Goal: Information Seeking & Learning: Learn about a topic

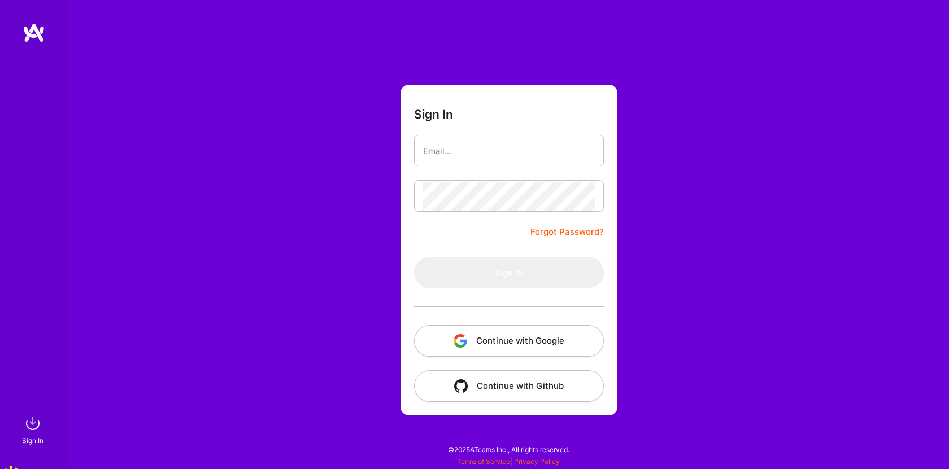
click at [542, 334] on button "Continue with Google" at bounding box center [509, 341] width 190 height 32
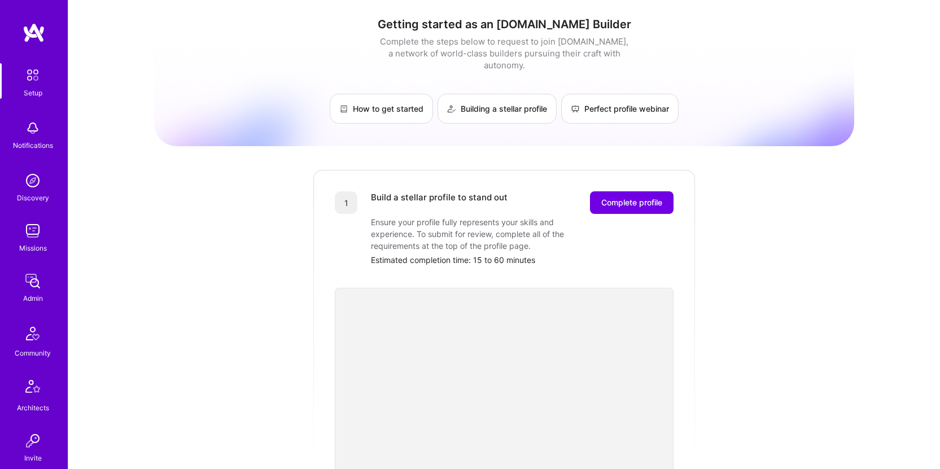
click at [29, 276] on img at bounding box center [32, 281] width 23 height 23
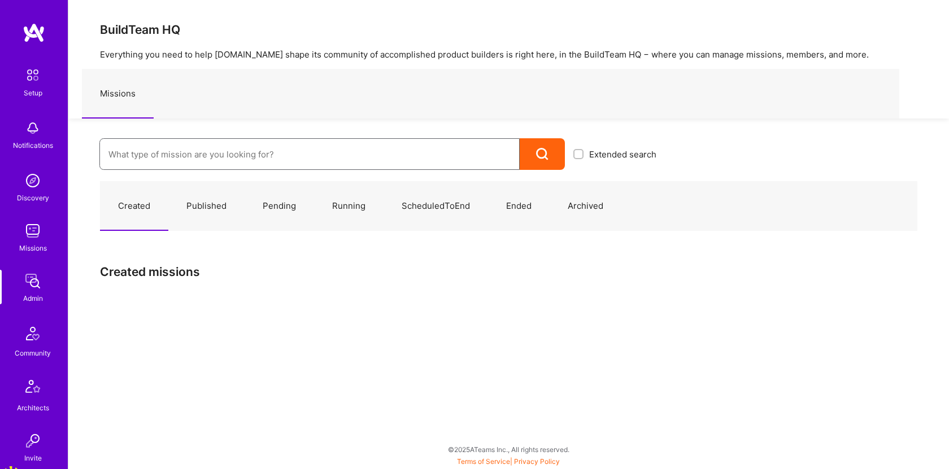
click at [351, 163] on input at bounding box center [309, 154] width 402 height 29
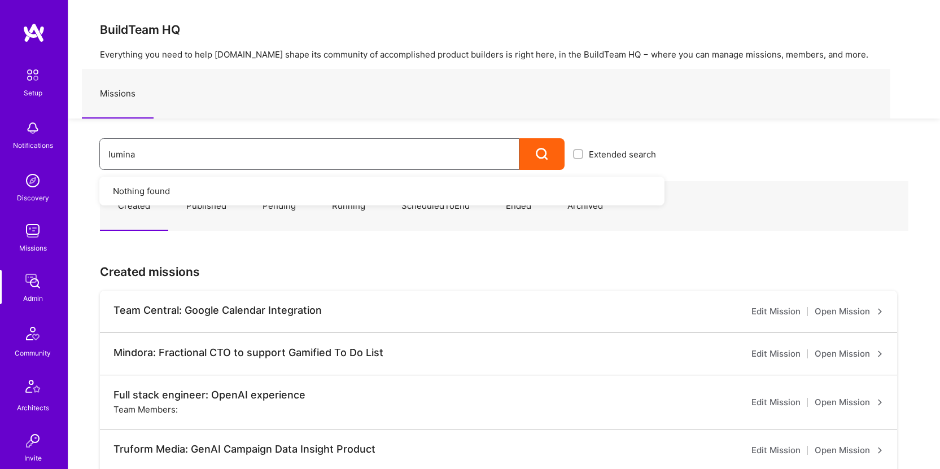
type input "luminai"
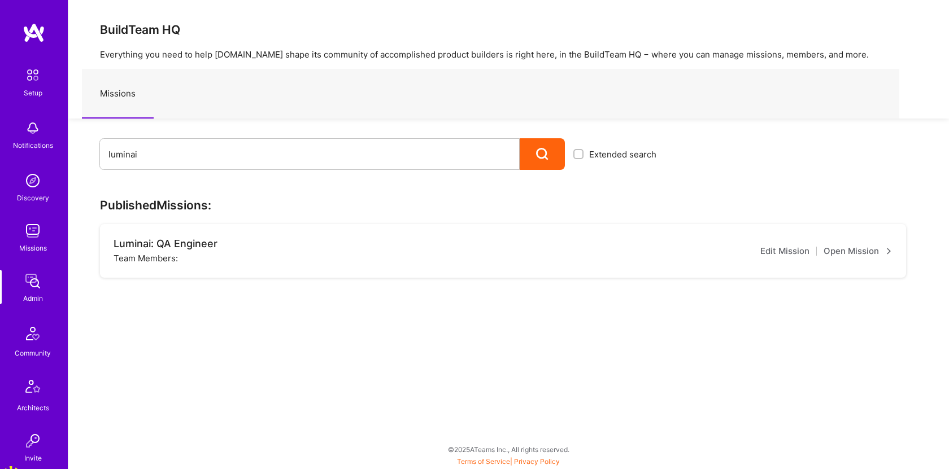
click at [569, 159] on div "Extended search" at bounding box center [615, 154] width 100 height 32
click at [149, 253] on div "Team Members:" at bounding box center [146, 258] width 64 height 12
click at [197, 240] on div "Luminai: QA Engineer" at bounding box center [166, 244] width 104 height 12
click at [193, 245] on div "Luminai: QA Engineer" at bounding box center [166, 244] width 104 height 12
click at [857, 248] on link "Open Mission" at bounding box center [857, 252] width 69 height 14
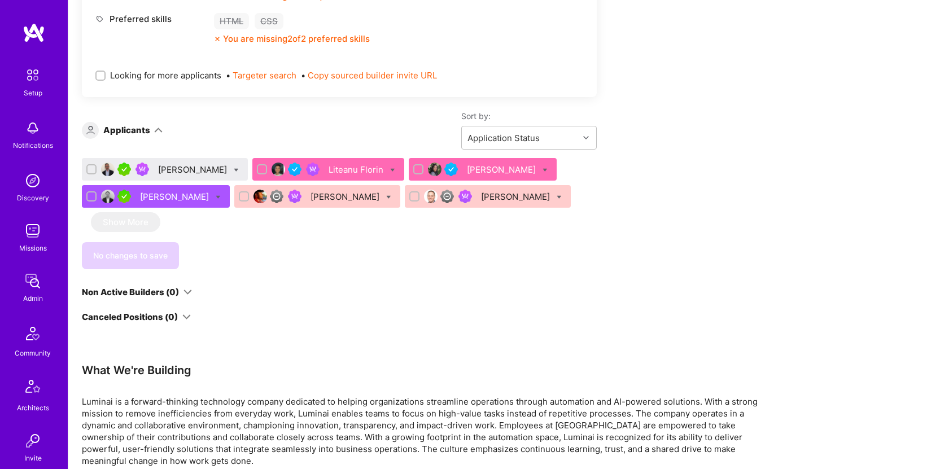
scroll to position [762, 0]
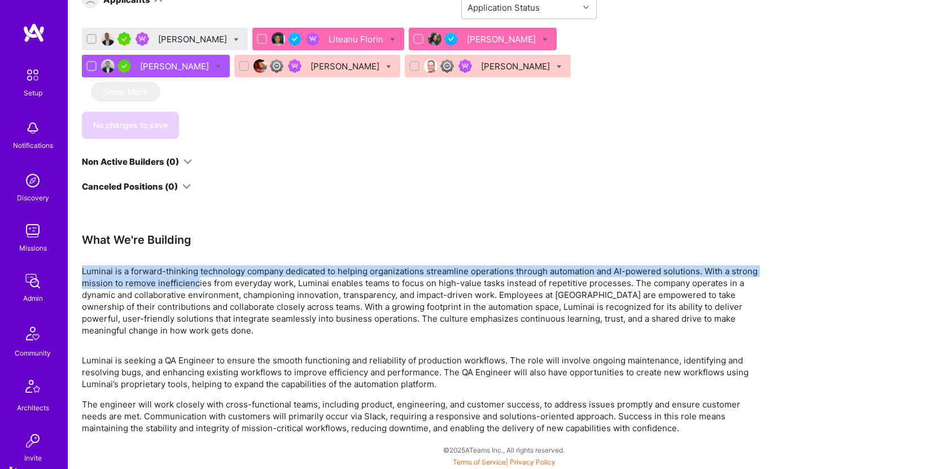
drag, startPoint x: 78, startPoint y: 269, endPoint x: 197, endPoint y: 280, distance: 118.5
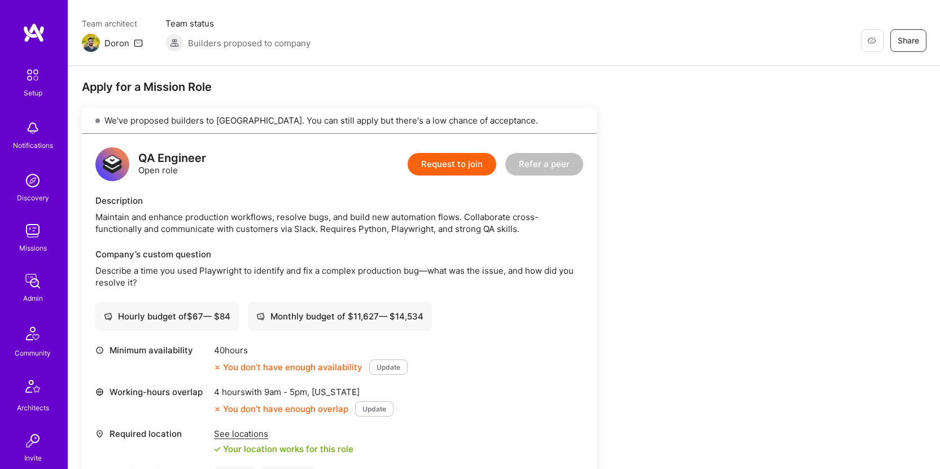
scroll to position [117, 0]
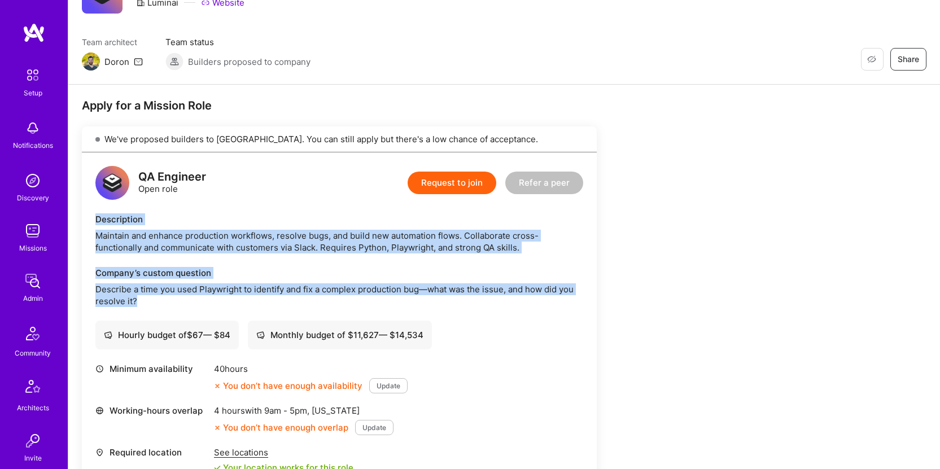
drag, startPoint x: 153, startPoint y: 302, endPoint x: 94, endPoint y: 221, distance: 100.6
click at [94, 221] on div "QA Engineer Open role Request to join Refer a peer Description Maintain and enh…" at bounding box center [339, 382] width 515 height 460
copy div "Description Maintain and enhance production workflows, resolve bugs, and build …"
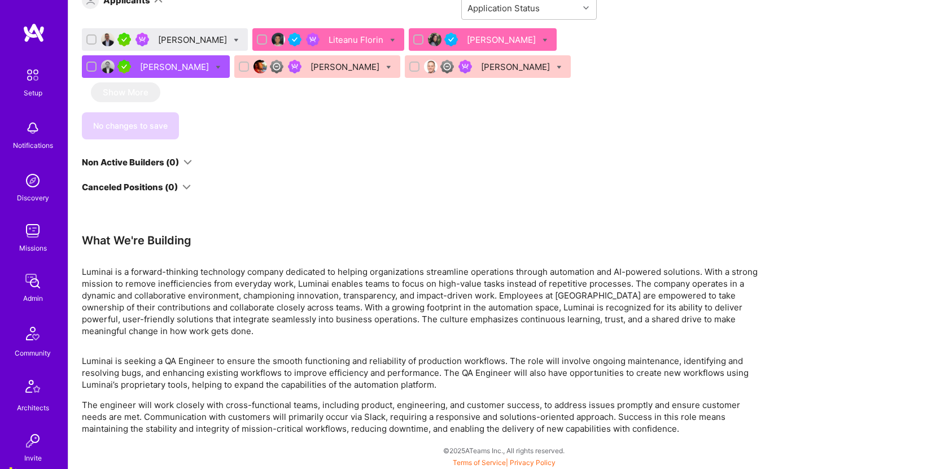
scroll to position [762, 0]
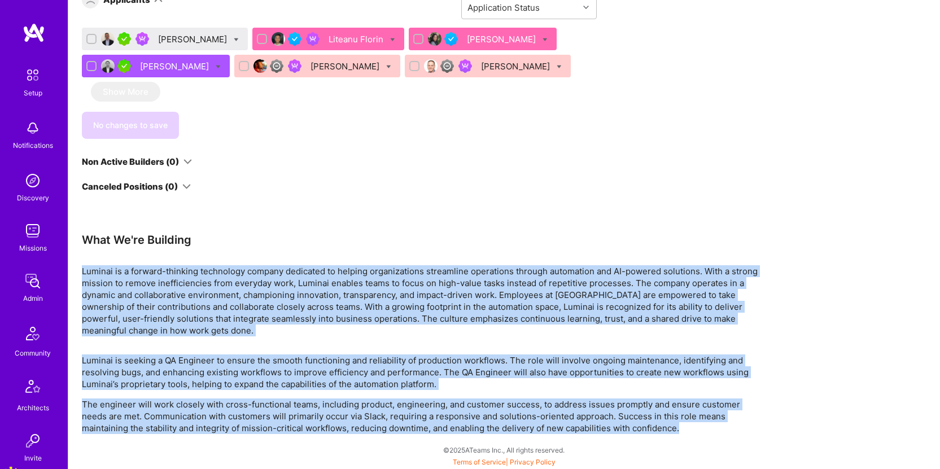
drag, startPoint x: 82, startPoint y: 268, endPoint x: 726, endPoint y: 441, distance: 666.2
copy div "Luminai is a forward-thinking technology company dedicated to helping organizat…"
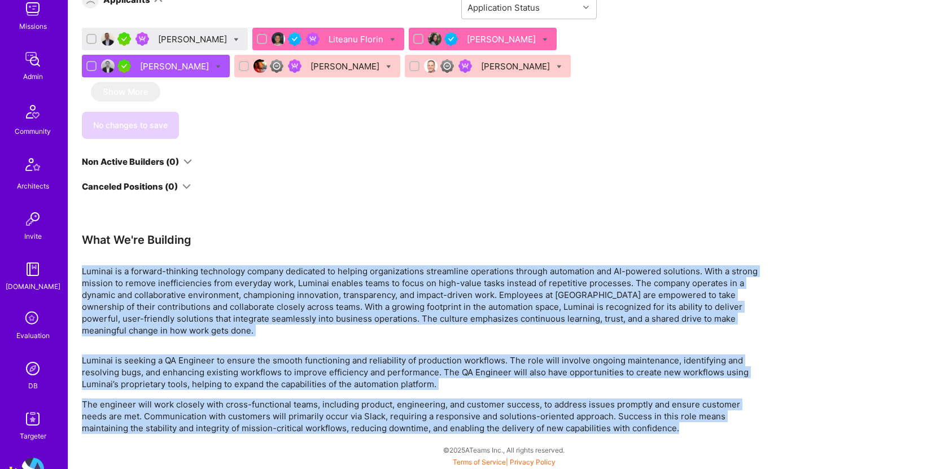
scroll to position [255, 0]
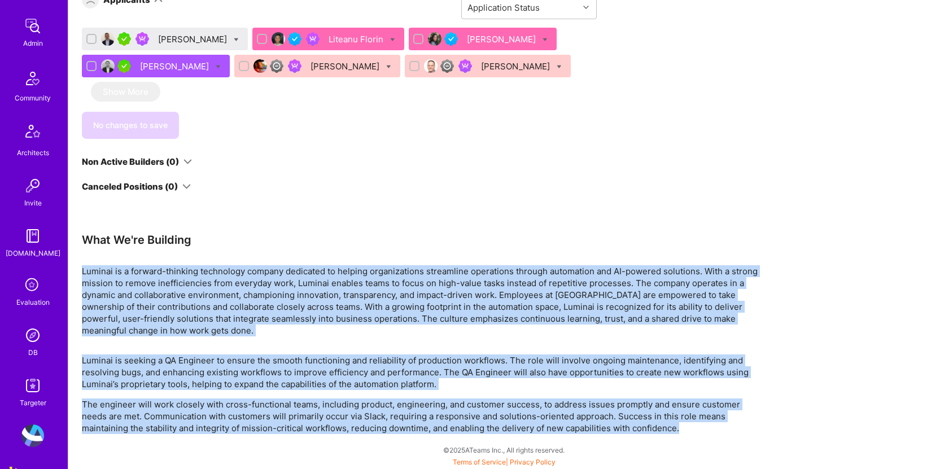
click at [24, 343] on img at bounding box center [32, 335] width 23 height 23
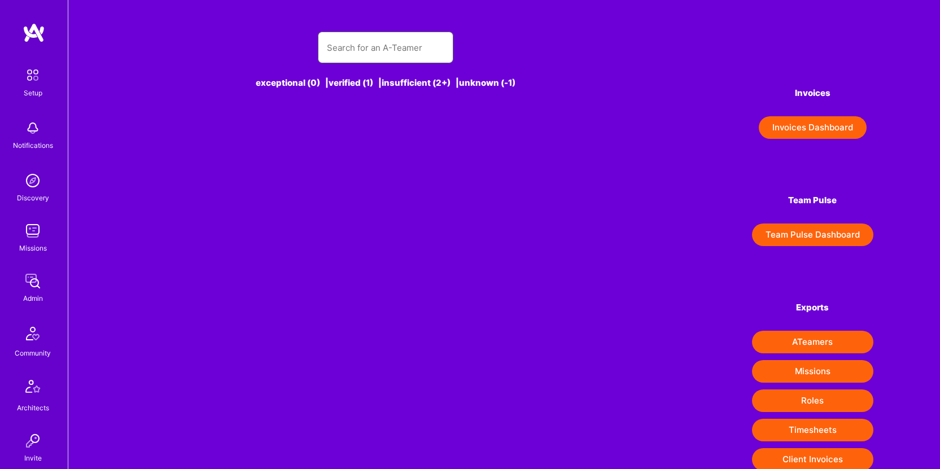
click at [354, 47] on input "text" at bounding box center [385, 47] width 117 height 29
type input "ion bot"
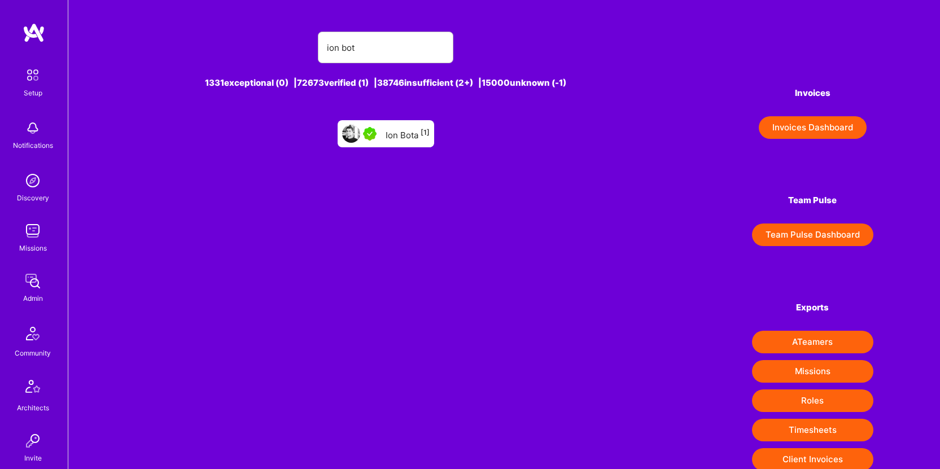
click at [411, 133] on div "Ion Bota [1]" at bounding box center [408, 134] width 44 height 15
